Goal: Task Accomplishment & Management: Use online tool/utility

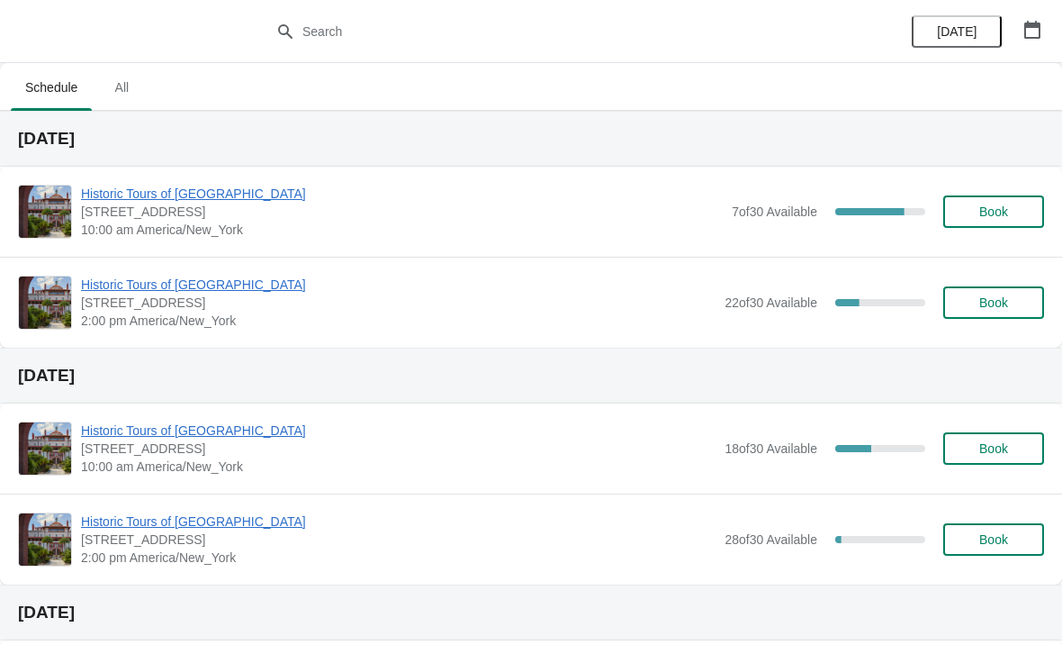
click at [118, 189] on span "Historic Tours of [GEOGRAPHIC_DATA]" at bounding box center [402, 194] width 642 height 18
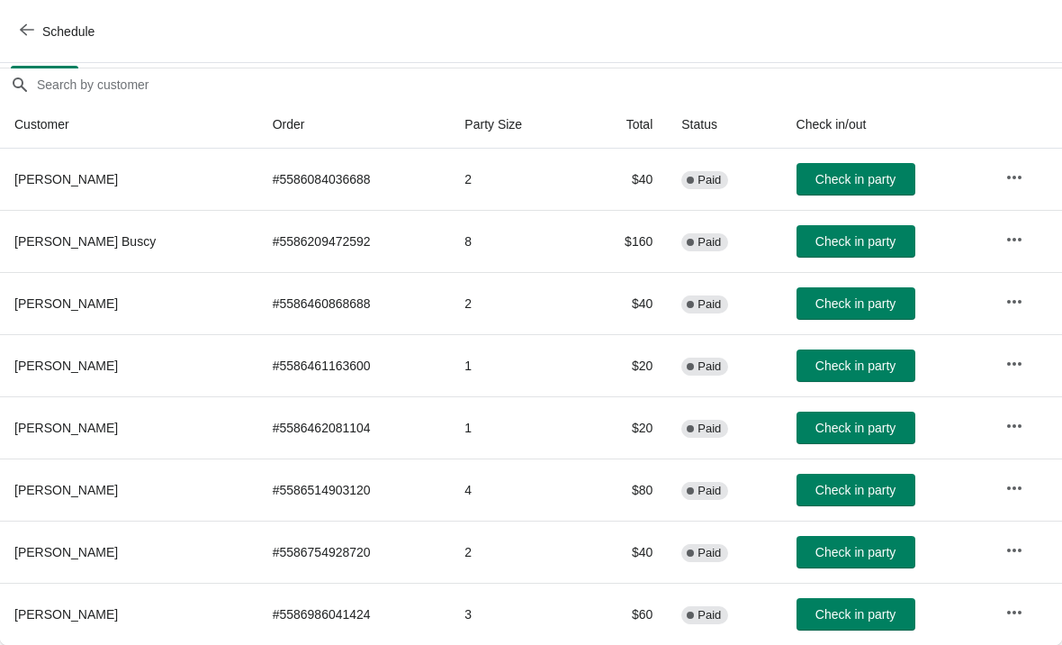
scroll to position [150, 0]
click at [28, 25] on icon "button" at bounding box center [27, 30] width 14 height 14
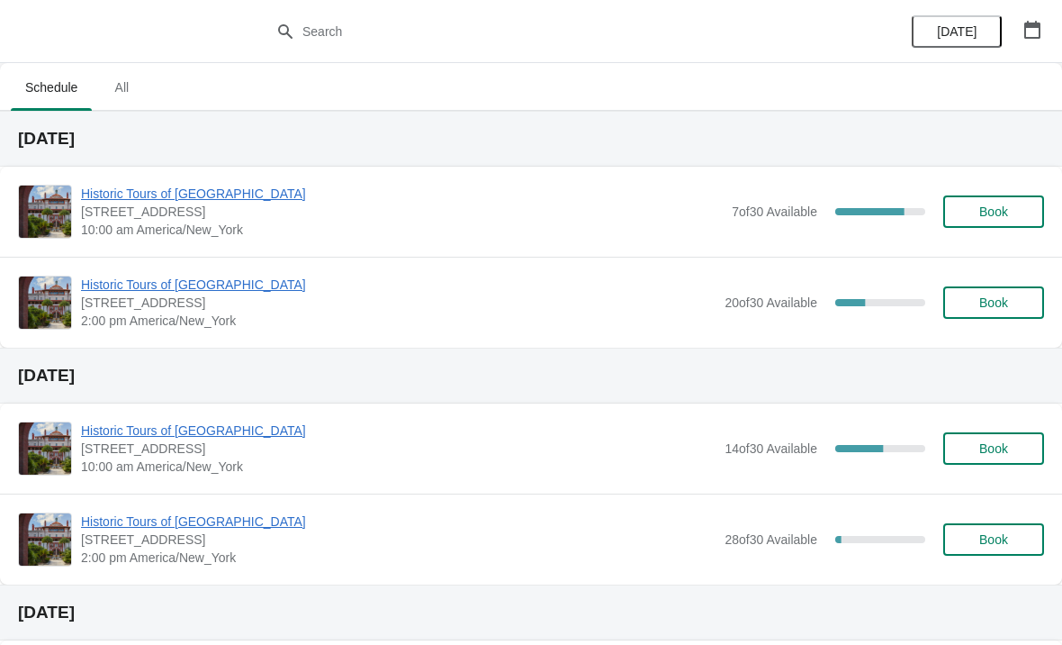
click at [117, 199] on span "Historic Tours of [GEOGRAPHIC_DATA]" at bounding box center [402, 194] width 642 height 18
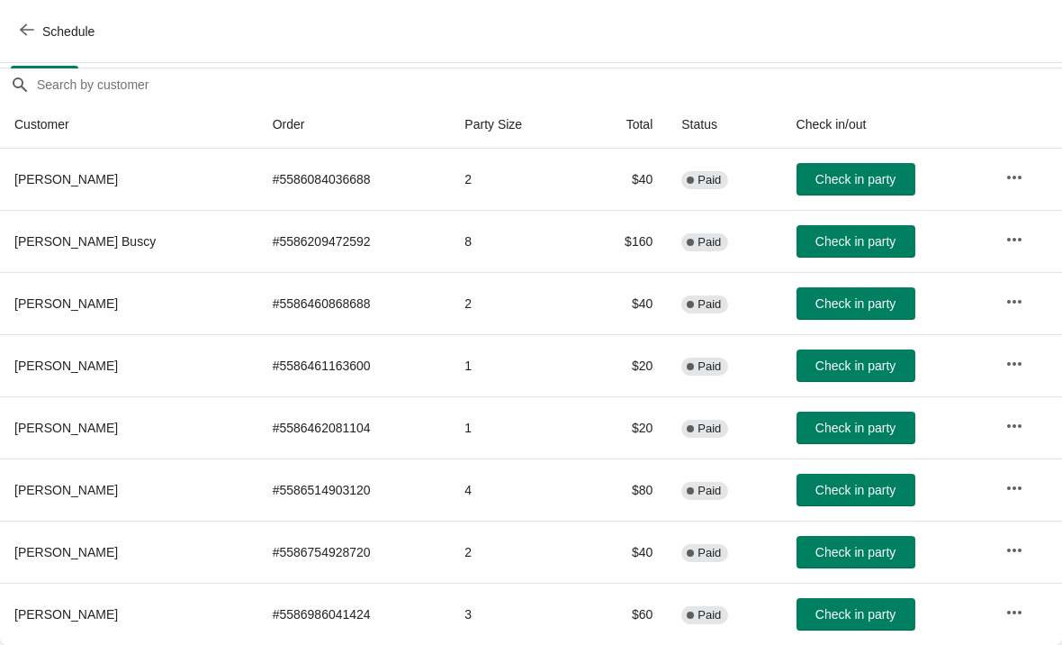
scroll to position [150, 0]
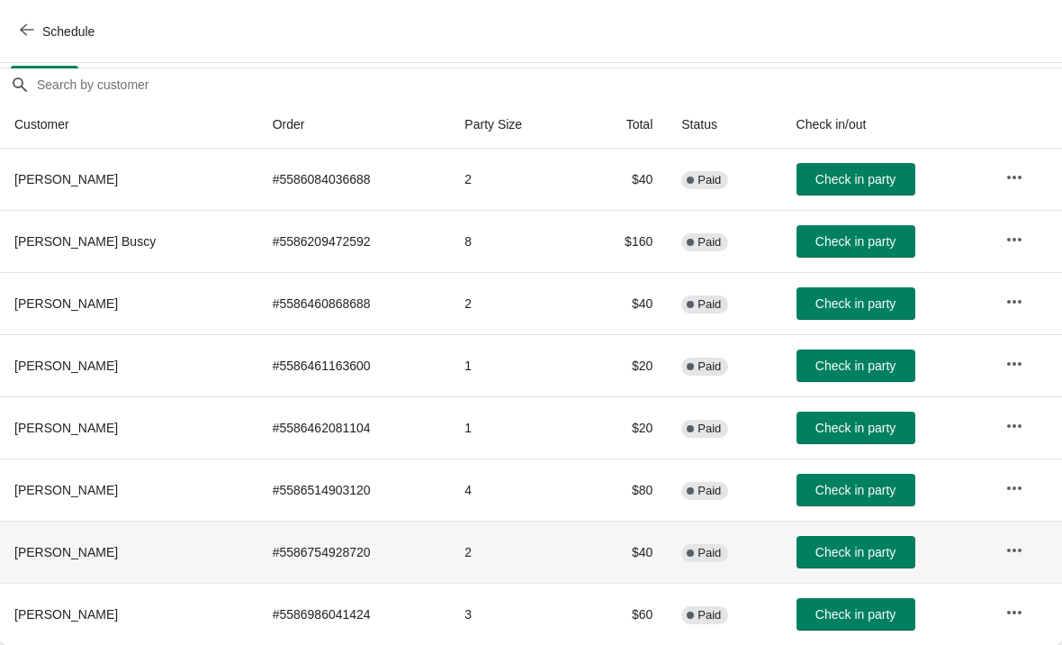
click at [48, 520] on th "[PERSON_NAME]" at bounding box center [129, 551] width 258 height 62
click at [861, 484] on span "Check in party" at bounding box center [856, 489] width 80 height 14
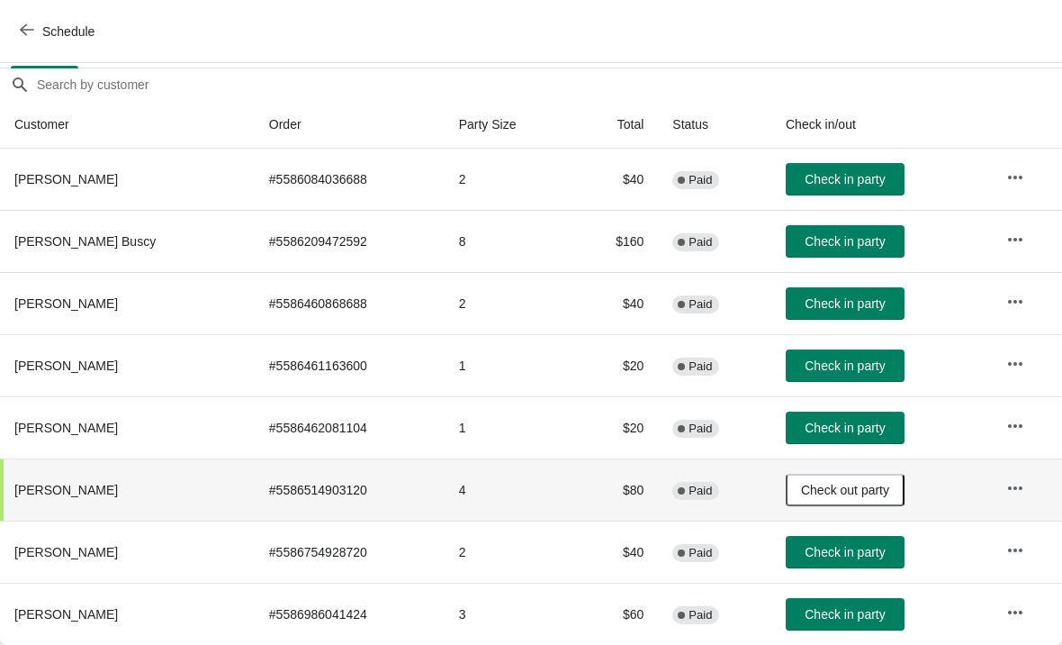
click at [34, 20] on button "Schedule" at bounding box center [59, 31] width 100 height 32
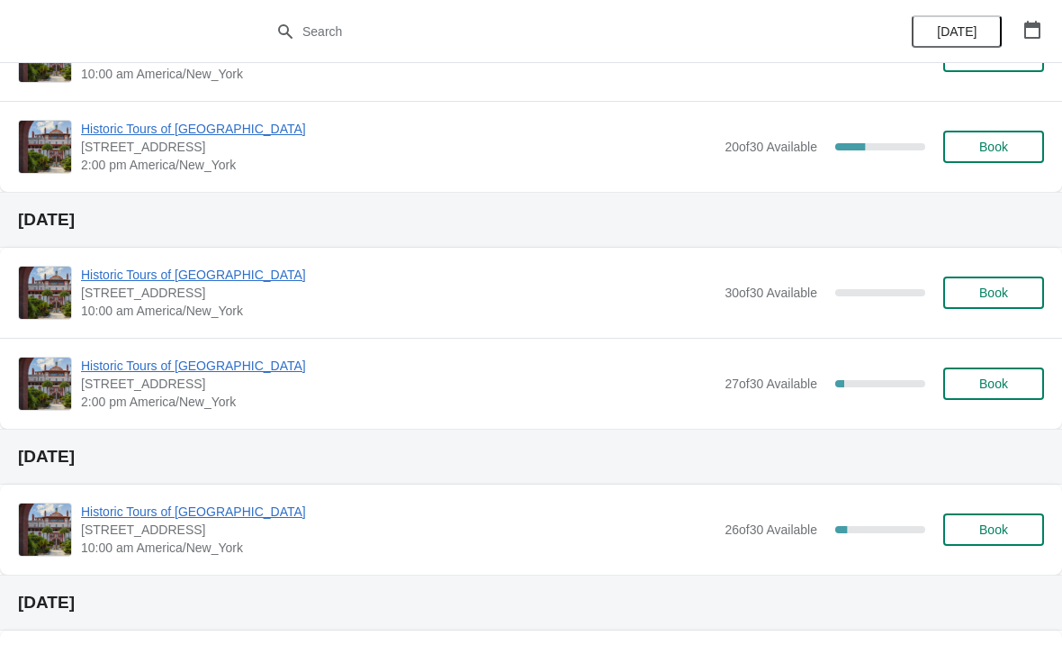
scroll to position [632, 0]
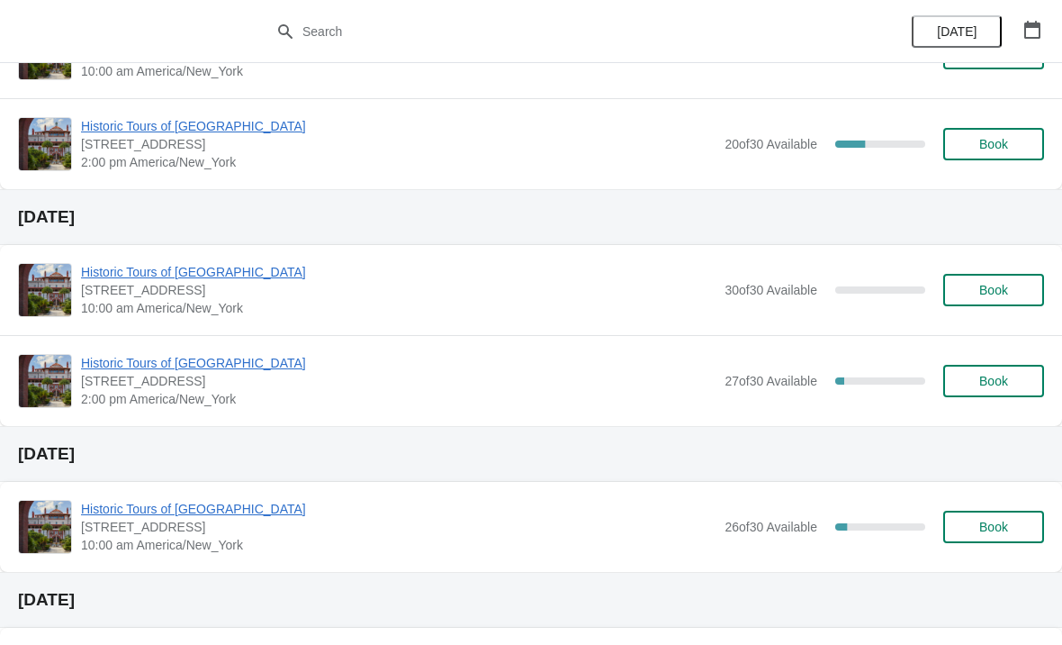
click at [101, 370] on span "Historic Tours of [GEOGRAPHIC_DATA]" at bounding box center [398, 363] width 635 height 18
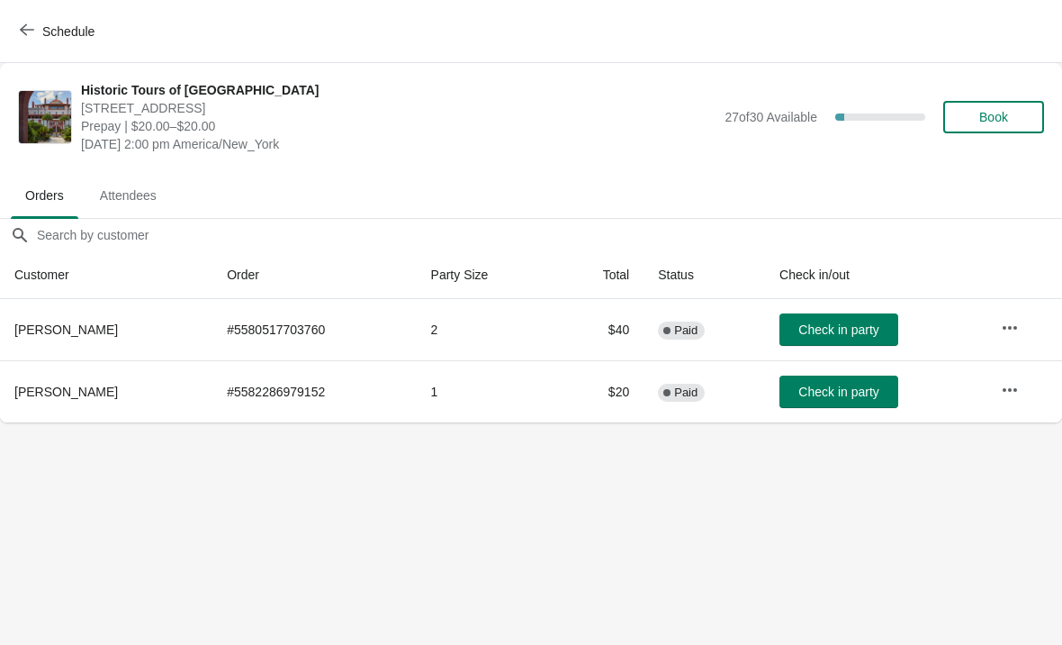
scroll to position [0, 0]
click at [30, 31] on icon "button" at bounding box center [27, 30] width 14 height 14
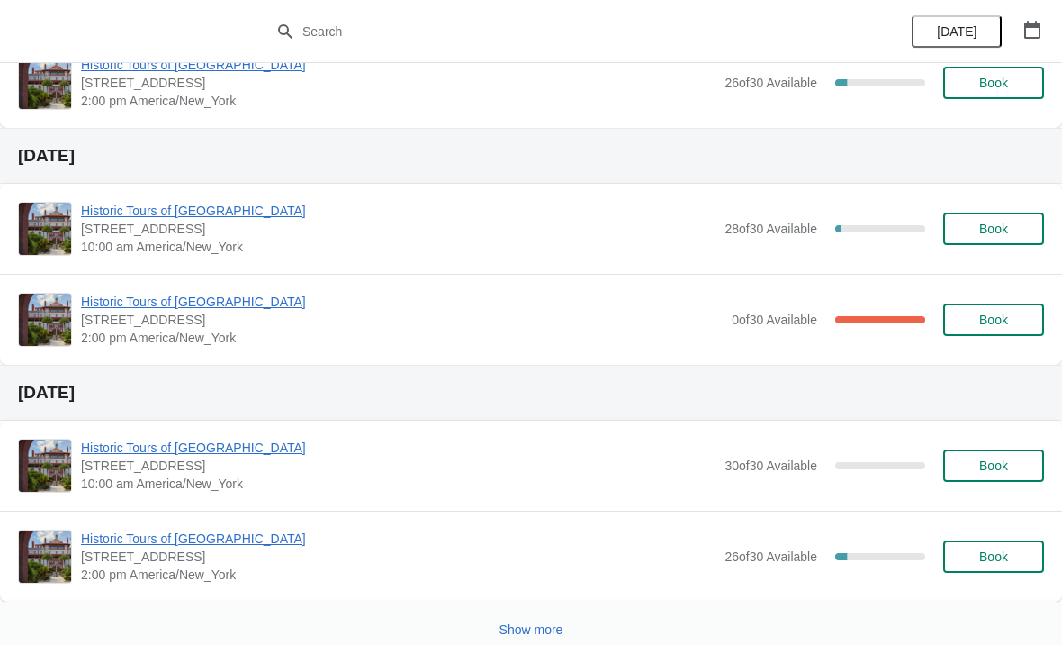
scroll to position [1311, 0]
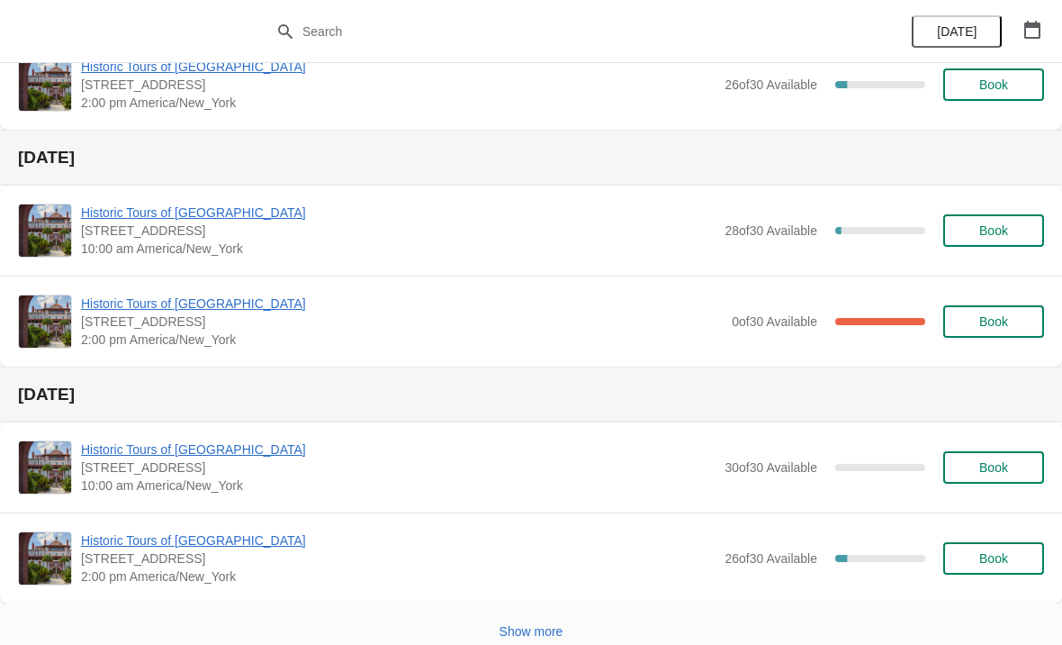
click at [209, 303] on span "Historic Tours of [GEOGRAPHIC_DATA]" at bounding box center [402, 303] width 642 height 18
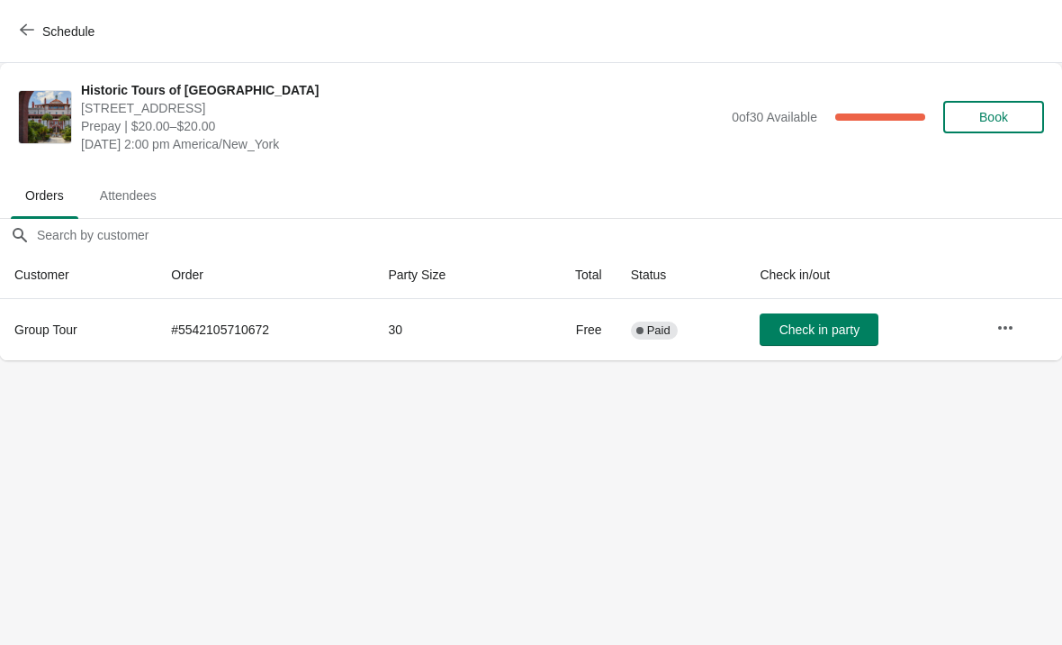
scroll to position [0, 0]
click at [10, 46] on button "Schedule" at bounding box center [59, 31] width 100 height 32
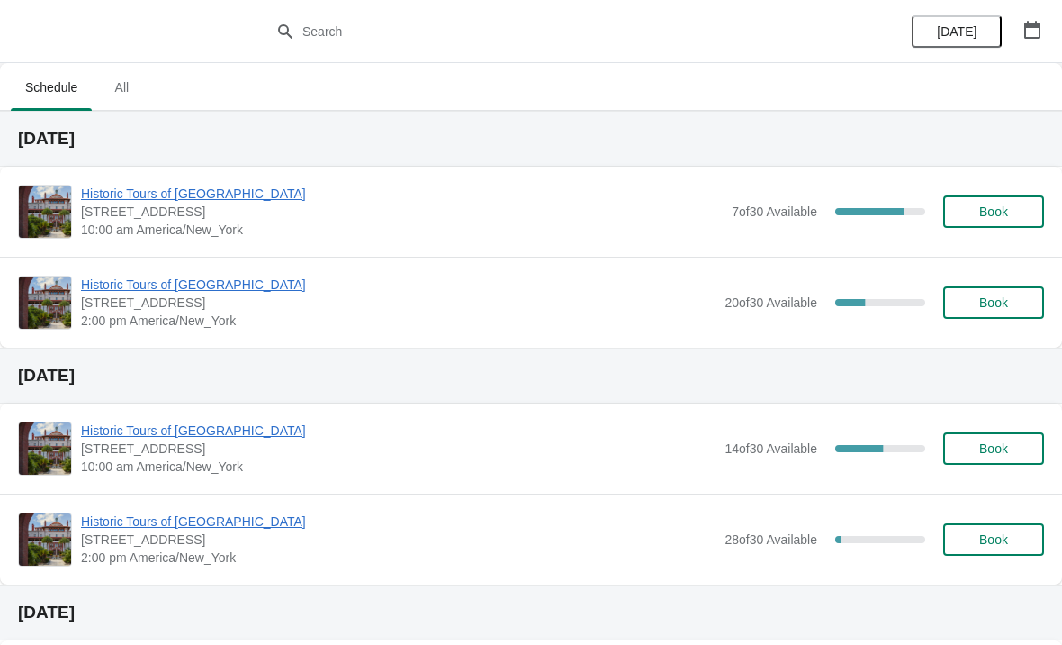
click at [111, 195] on span "Historic Tours of [GEOGRAPHIC_DATA]" at bounding box center [402, 194] width 642 height 18
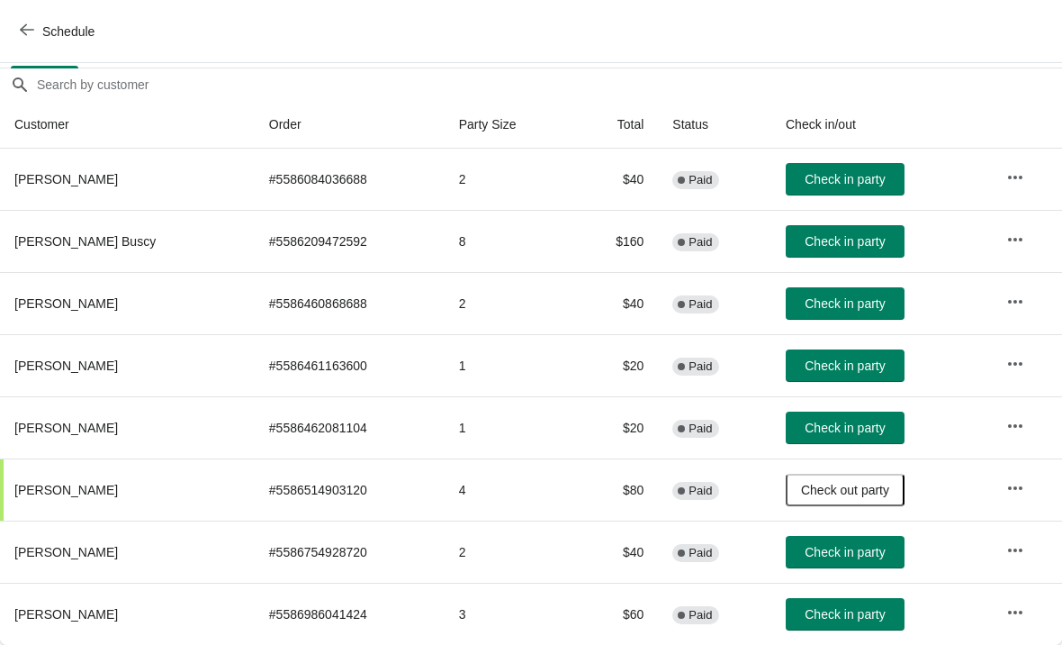
scroll to position [150, 0]
click at [866, 618] on span "Check in party" at bounding box center [845, 614] width 80 height 14
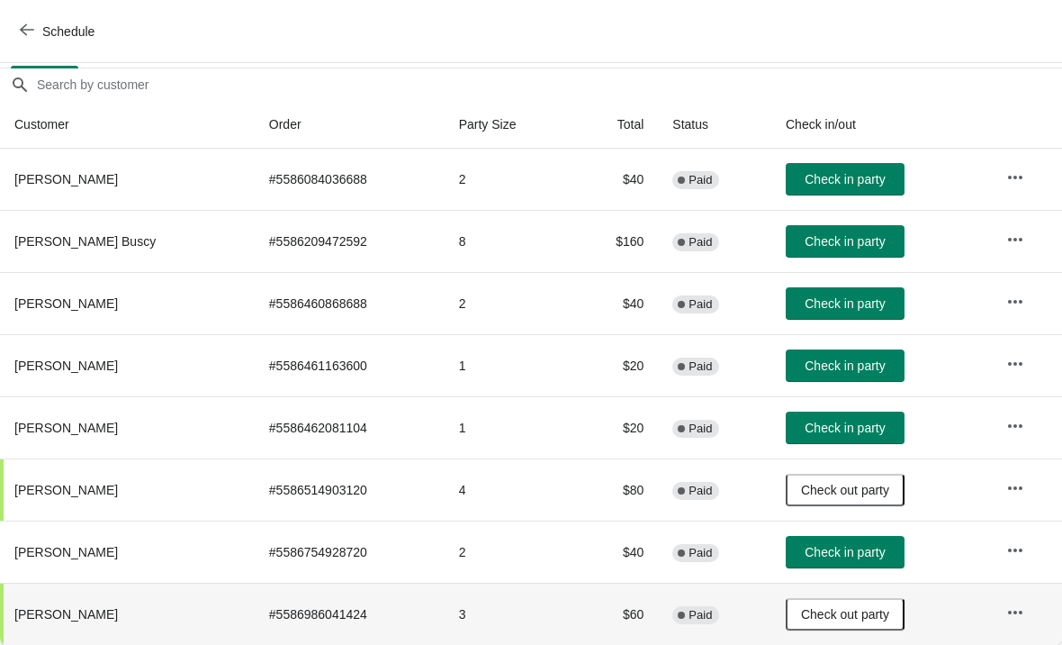
click at [859, 180] on span "Check in party" at bounding box center [845, 179] width 80 height 14
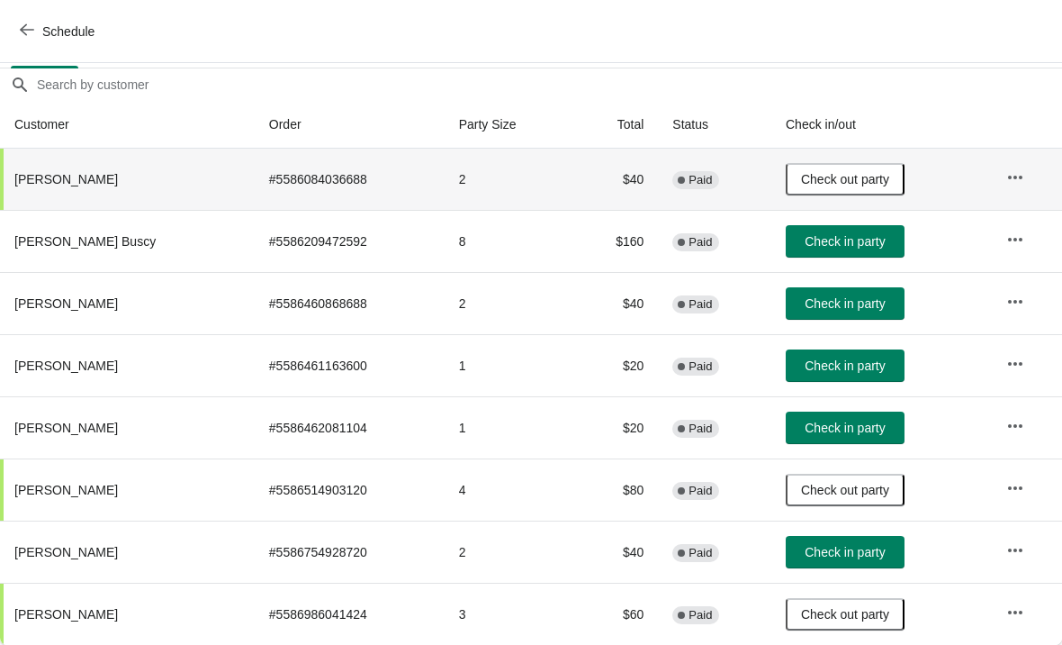
scroll to position [150, 1]
click at [840, 564] on button "Check in party" at bounding box center [844, 552] width 119 height 32
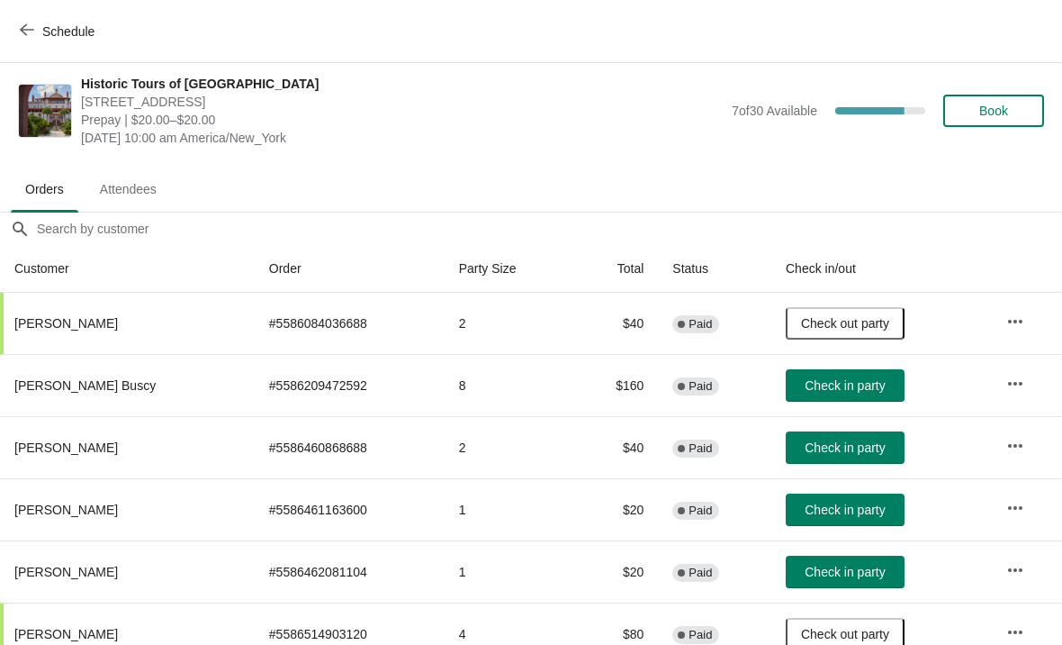
scroll to position [6, 0]
click at [867, 388] on span "Check in party" at bounding box center [845, 385] width 80 height 14
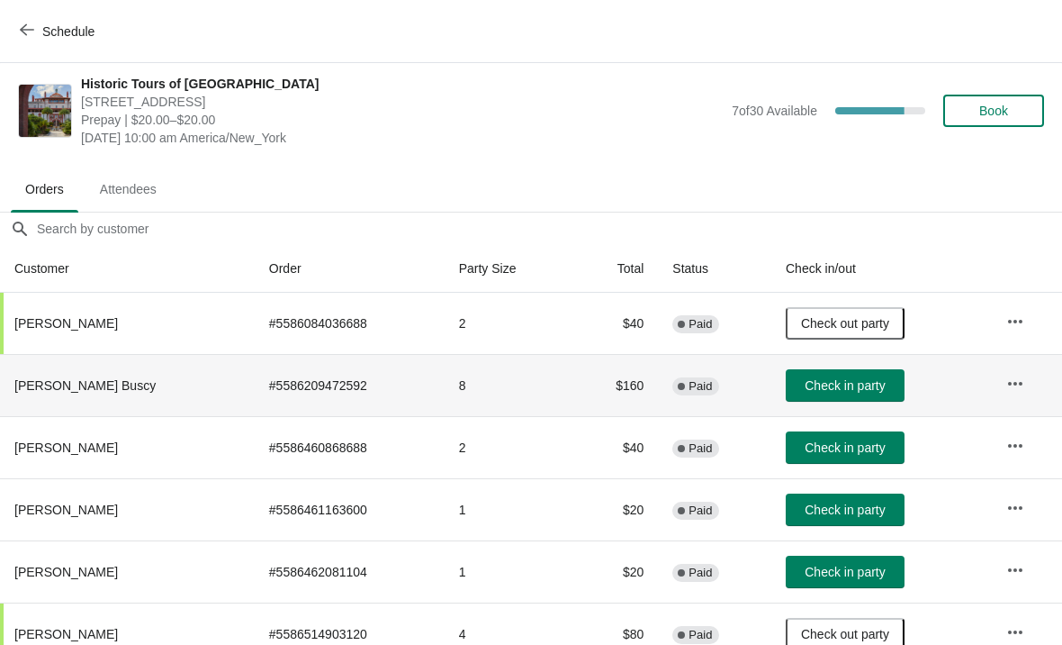
click at [863, 390] on span "Check in party" at bounding box center [845, 385] width 80 height 14
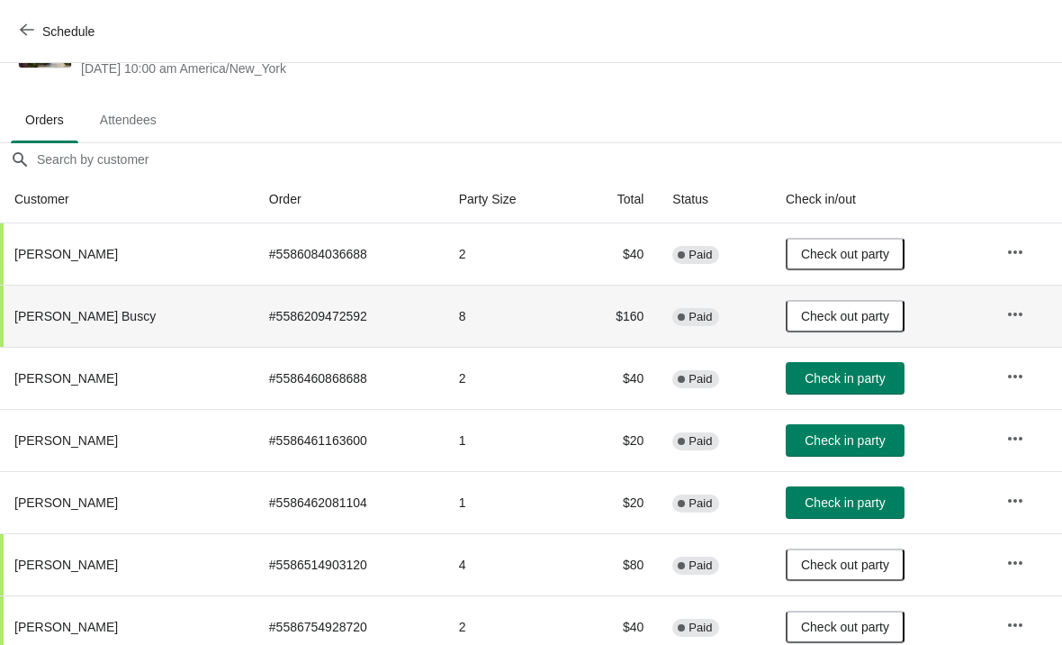
scroll to position [81, 1]
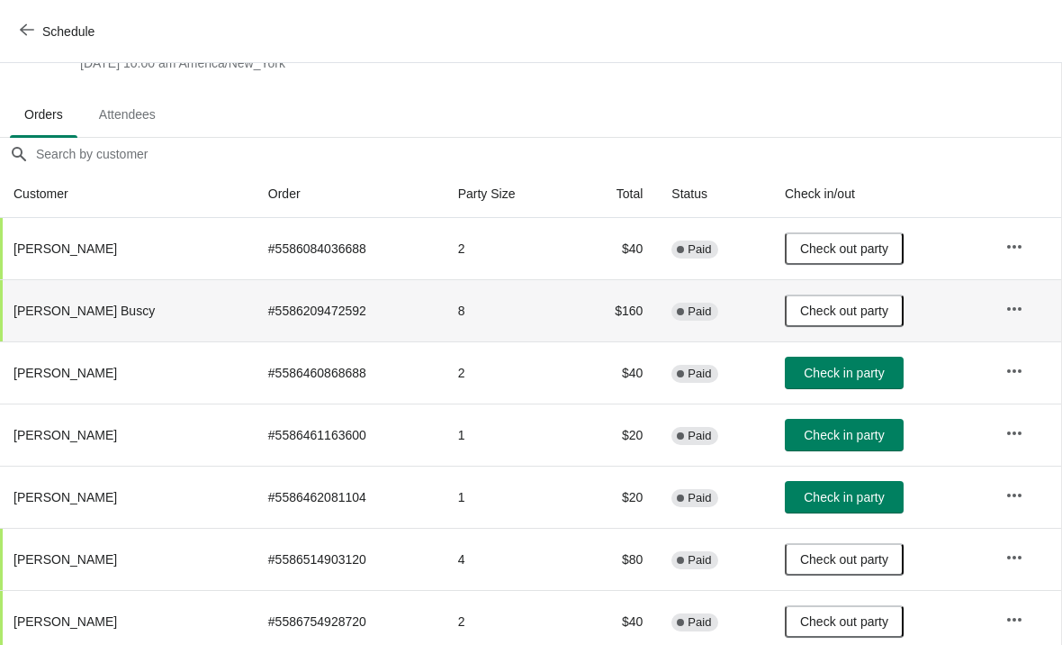
click at [836, 498] on span "Check in party" at bounding box center [844, 497] width 80 height 14
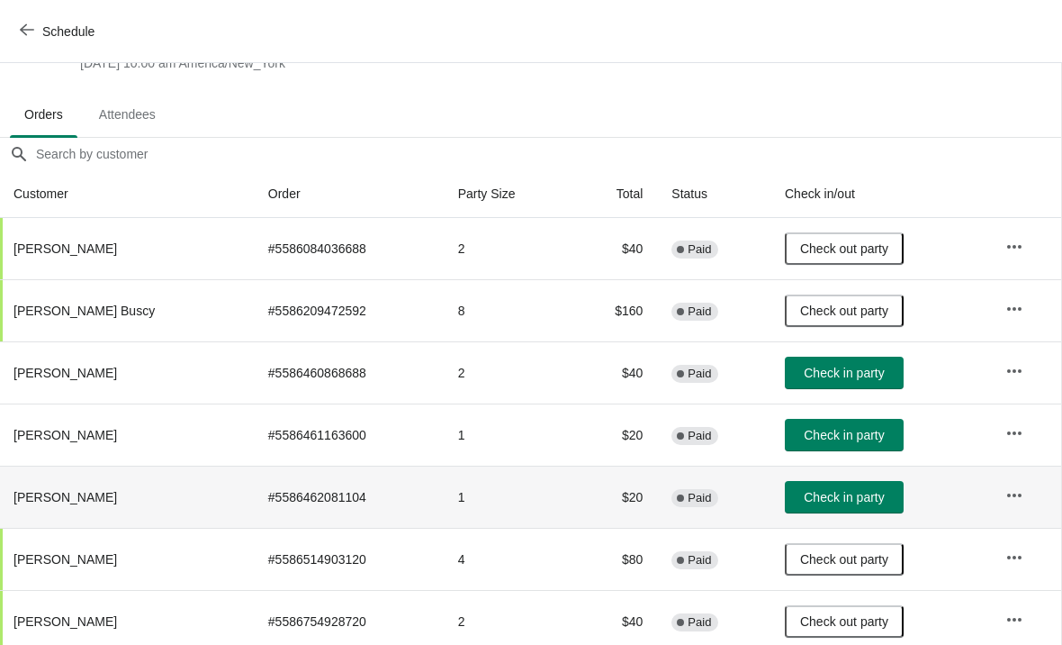
click at [858, 488] on button "Check in party" at bounding box center [844, 497] width 119 height 32
click at [859, 435] on span "Check in party" at bounding box center [844, 435] width 80 height 14
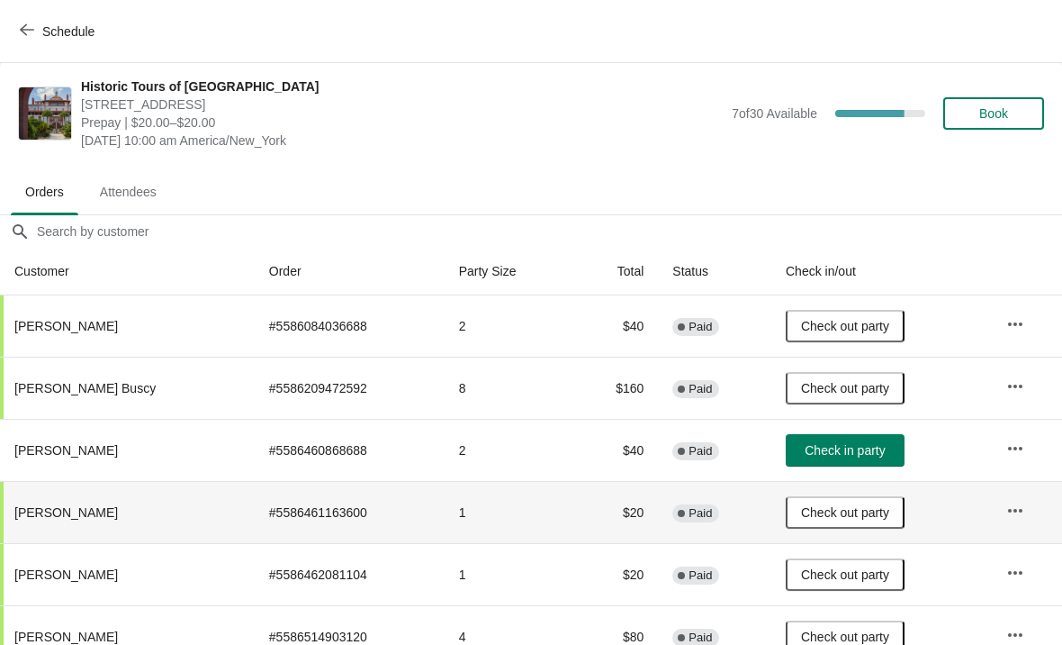
scroll to position [4, 0]
click at [994, 106] on span "Book" at bounding box center [993, 113] width 29 height 14
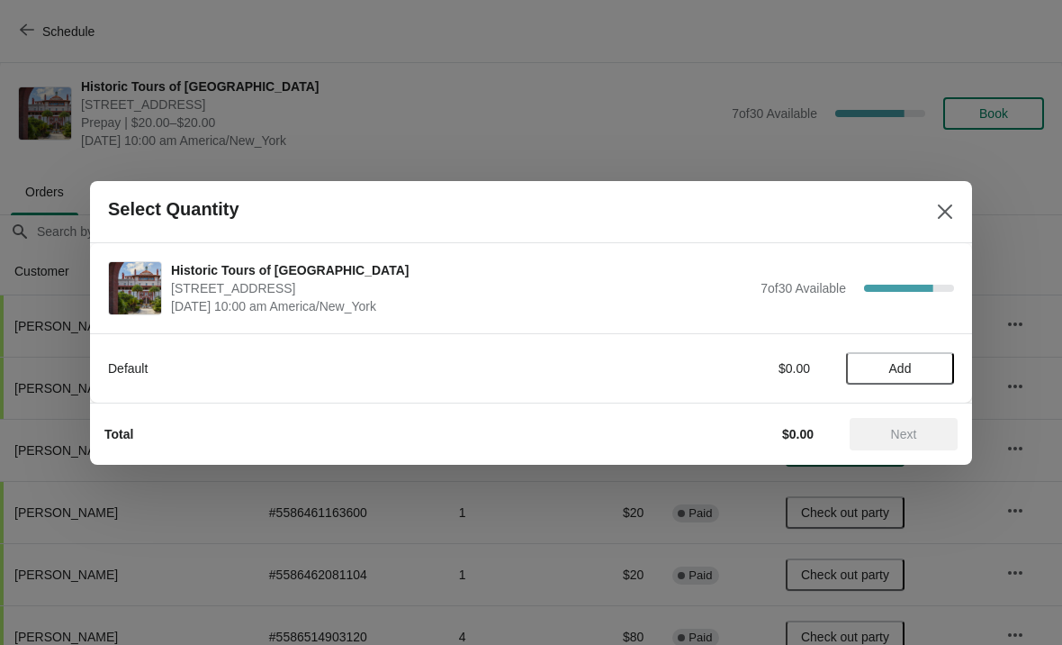
click at [912, 375] on span "Add" at bounding box center [900, 368] width 23 height 14
click at [938, 374] on icon at bounding box center [931, 367] width 19 height 19
click at [913, 431] on span "Next" at bounding box center [904, 434] width 26 height 14
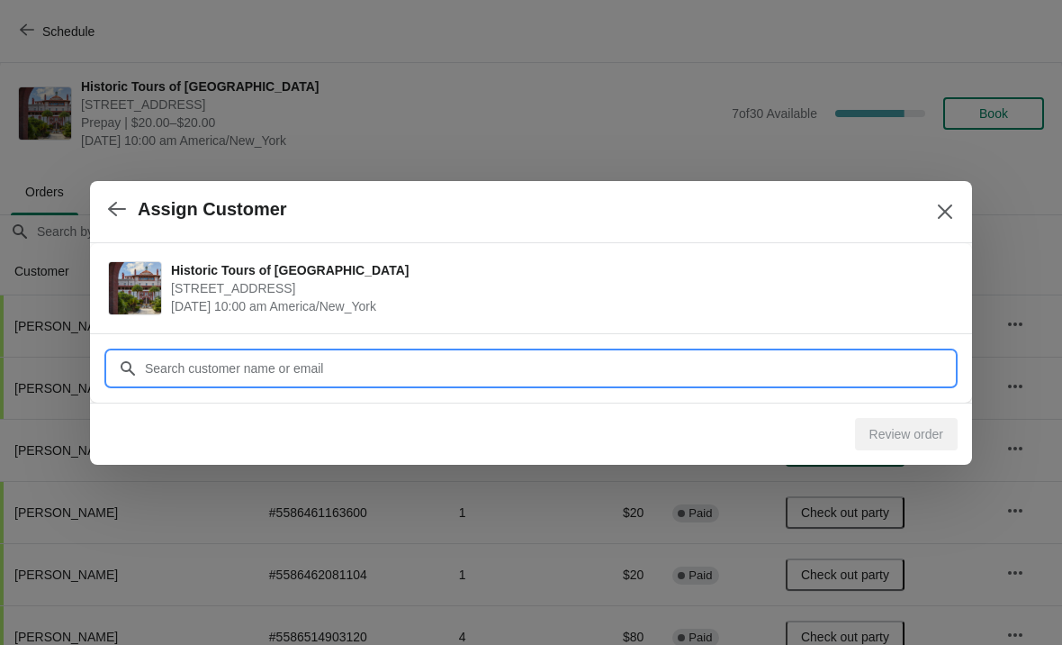
click at [869, 361] on input "Customer" at bounding box center [549, 368] width 810 height 32
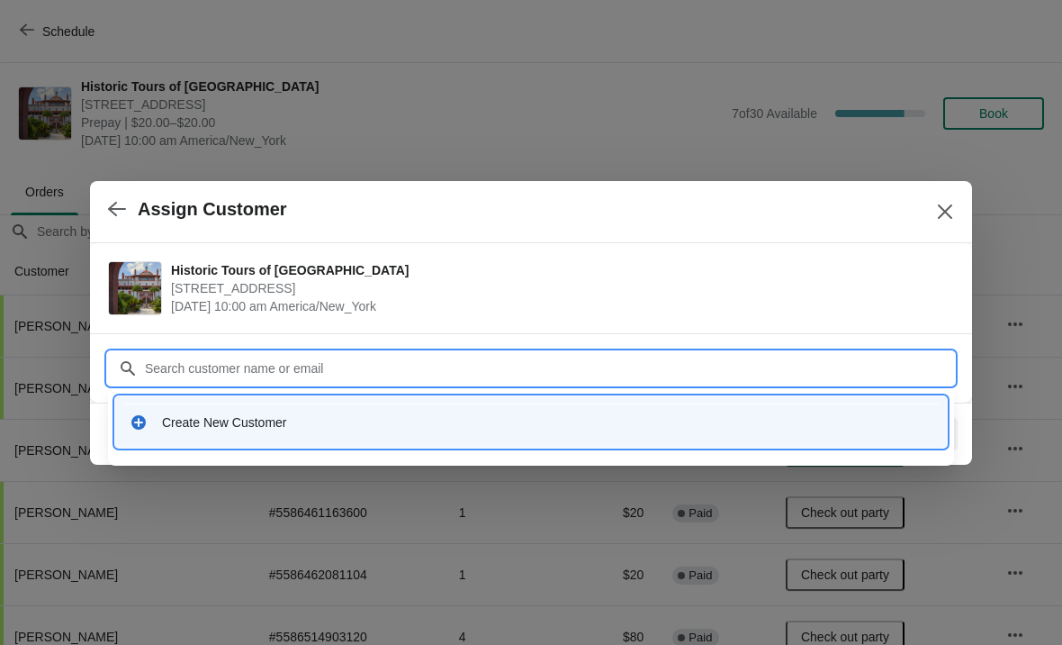
type input "V"
click at [346, 408] on div "Create New Customer" at bounding box center [530, 421] width 817 height 37
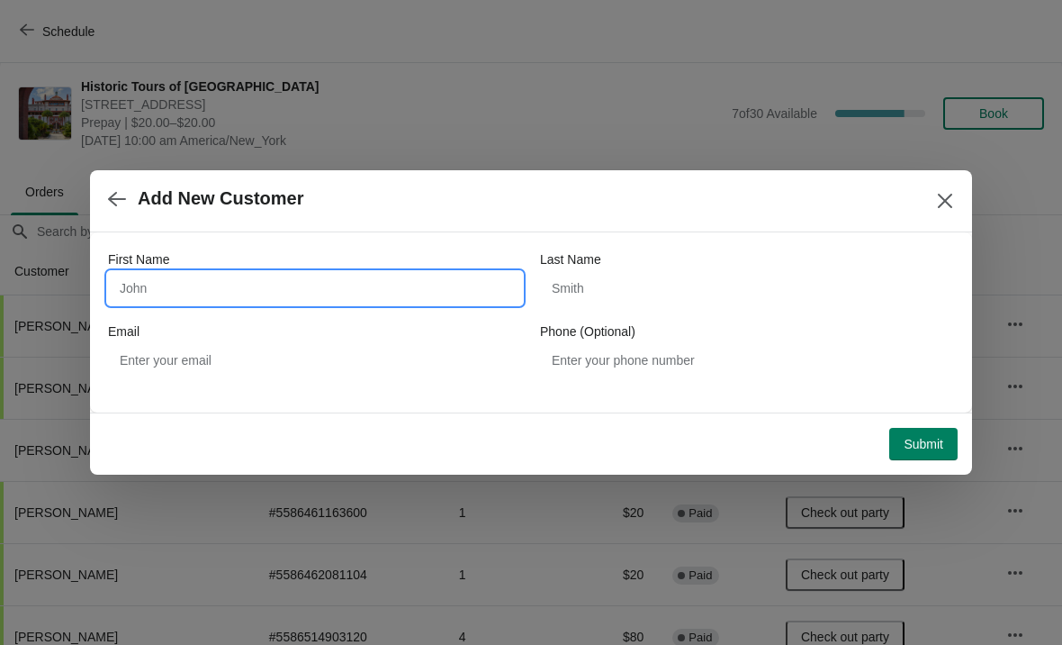
click at [325, 302] on input "First Name" at bounding box center [315, 288] width 414 height 32
type input "Vladimir"
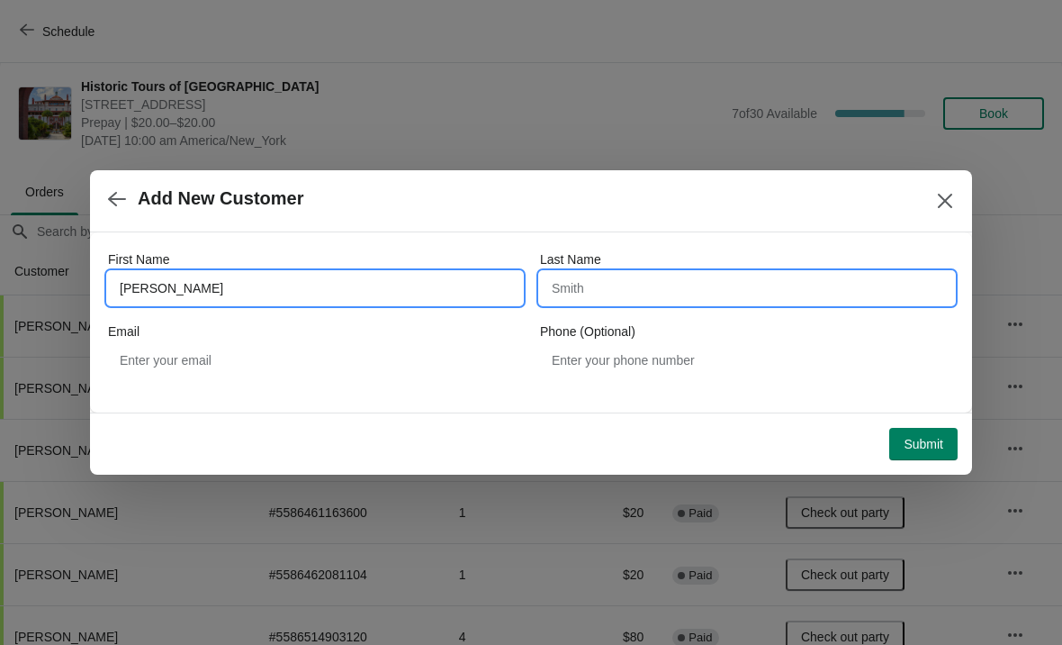
click at [699, 295] on input "Last Name" at bounding box center [747, 288] width 414 height 32
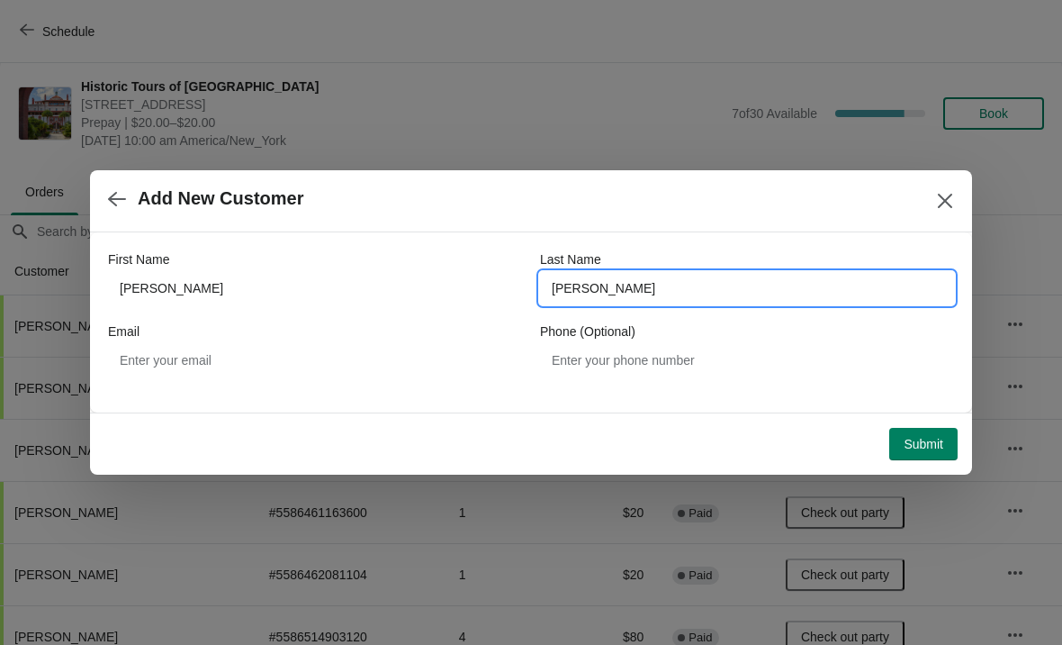
type input "Kushnir"
click at [770, 205] on span "Add New Customer" at bounding box center [509, 198] width 803 height 21
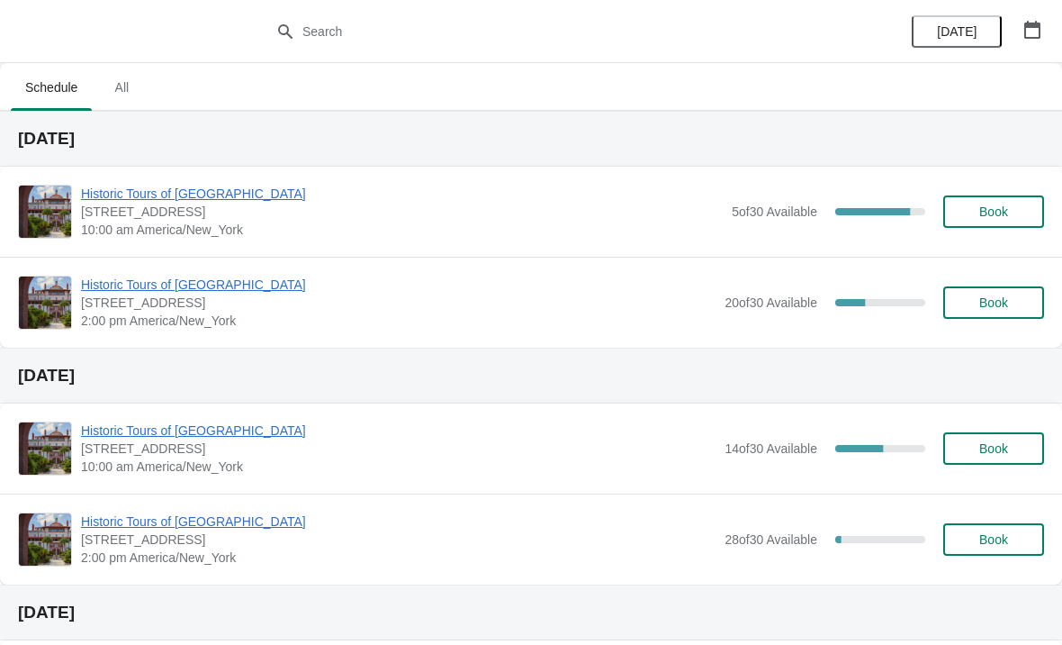
click at [101, 200] on span "Historic Tours of [GEOGRAPHIC_DATA]" at bounding box center [402, 194] width 642 height 18
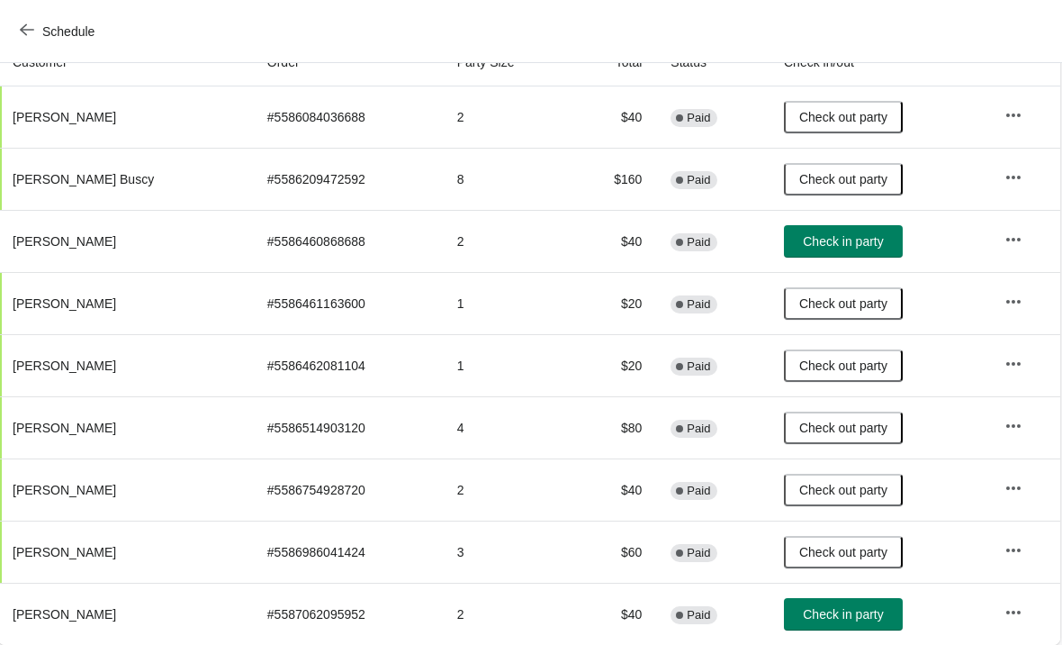
scroll to position [212, 1]
click at [826, 626] on button "Check in party" at bounding box center [844, 614] width 119 height 32
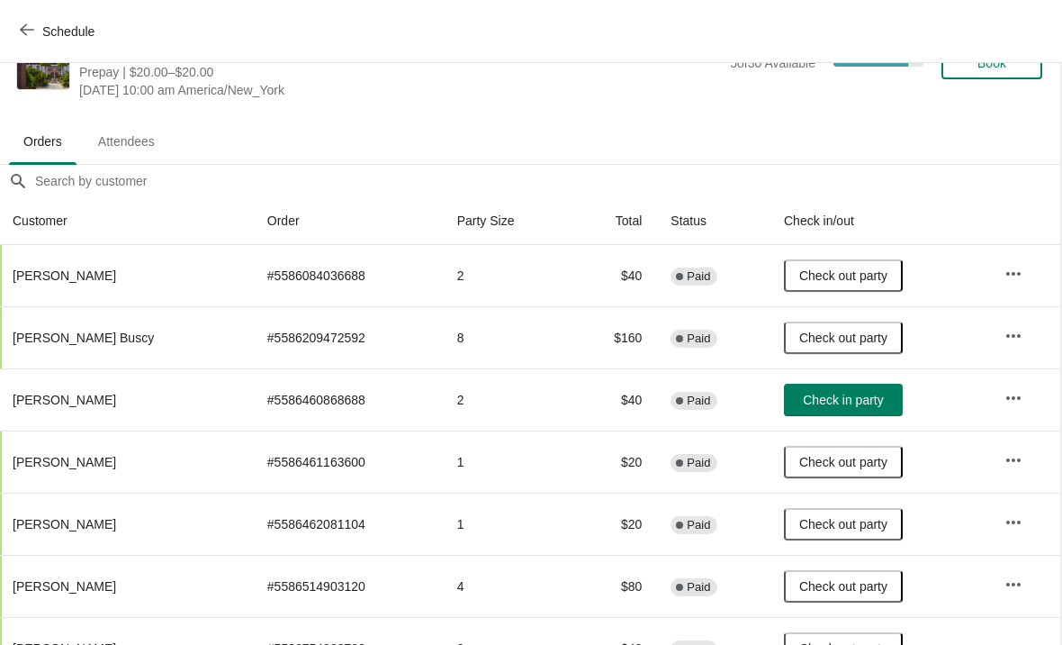
scroll to position [54, 1]
click at [844, 415] on button "Check in party" at bounding box center [844, 399] width 119 height 32
